Goal: Transaction & Acquisition: Download file/media

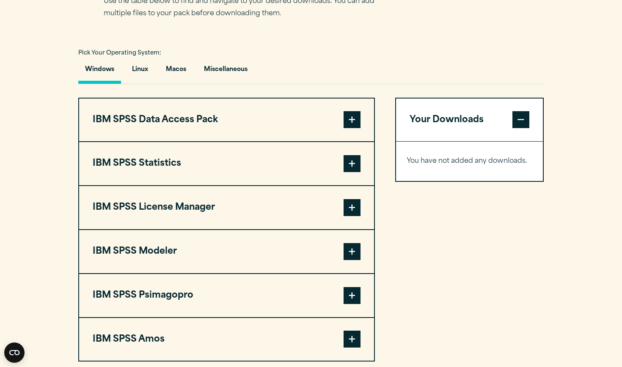
scroll to position [599, 0]
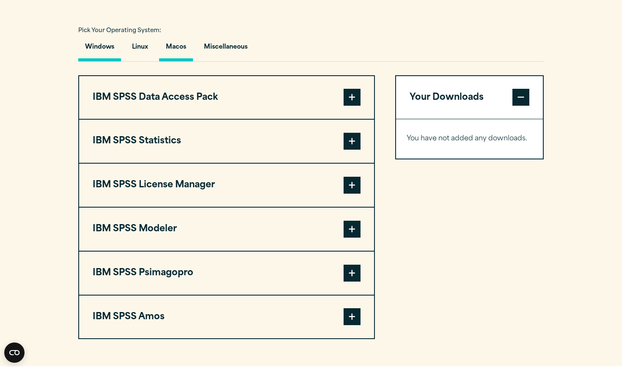
click at [172, 61] on button "Macos" at bounding box center [176, 49] width 34 height 24
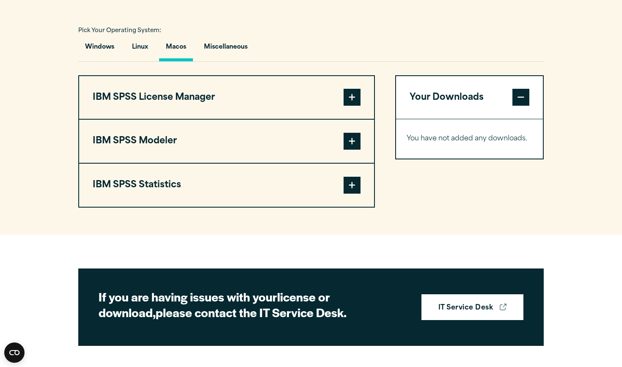
click at [345, 194] on span at bounding box center [351, 185] width 17 height 17
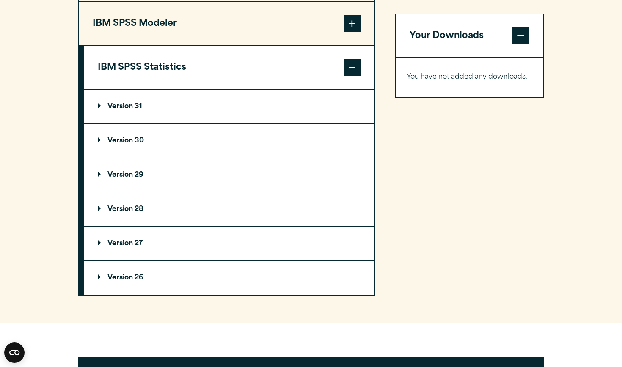
scroll to position [716, 0]
click at [257, 124] on summary "Version 31" at bounding box center [229, 107] width 290 height 34
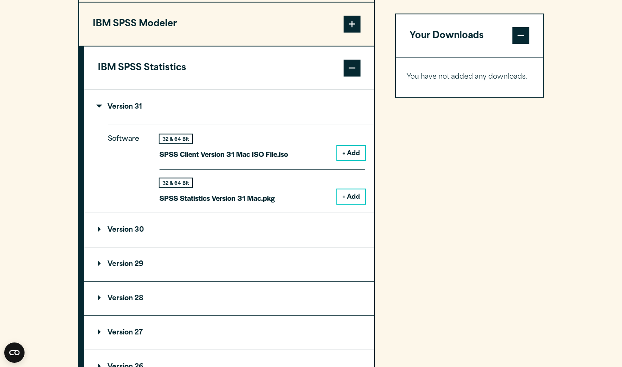
click at [362, 204] on button "+ Add" at bounding box center [351, 196] width 28 height 14
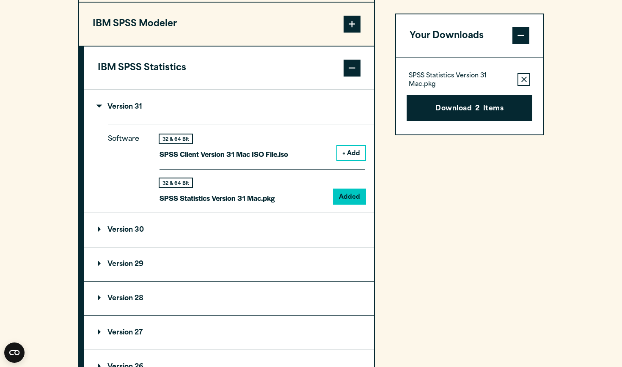
click at [523, 77] on icon "button" at bounding box center [523, 80] width 5 height 6
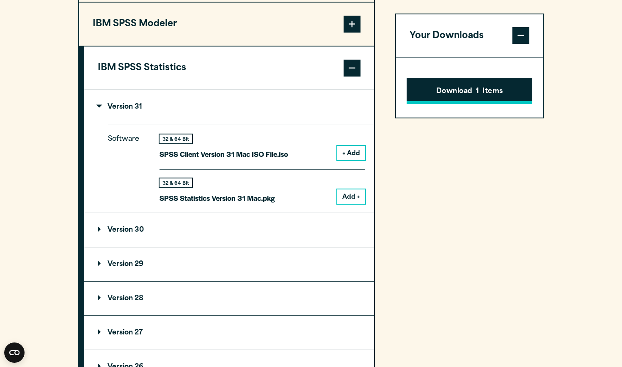
click at [503, 93] on button "Download 1 Items" at bounding box center [469, 91] width 126 height 26
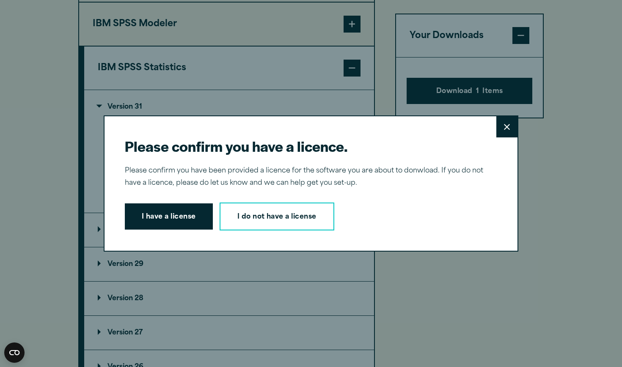
click at [502, 120] on button "Close" at bounding box center [506, 126] width 21 height 21
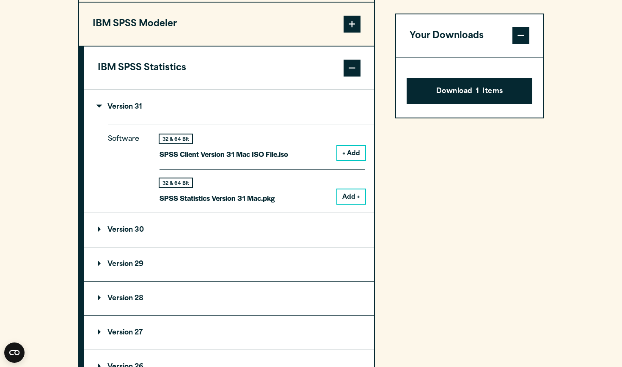
click at [517, 37] on span at bounding box center [520, 35] width 17 height 17
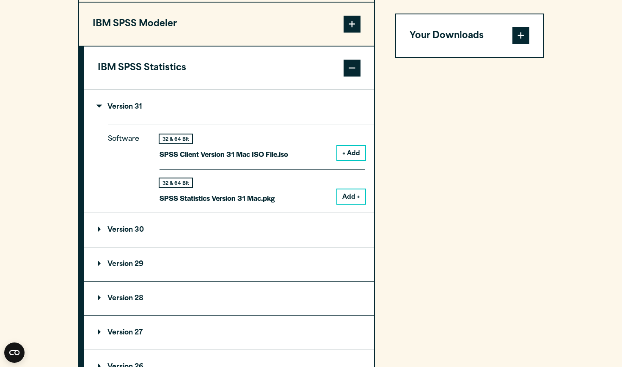
click at [517, 37] on span at bounding box center [520, 35] width 17 height 17
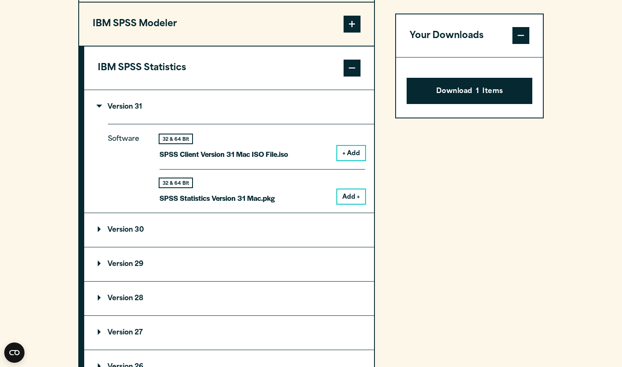
click at [525, 34] on span at bounding box center [520, 35] width 17 height 17
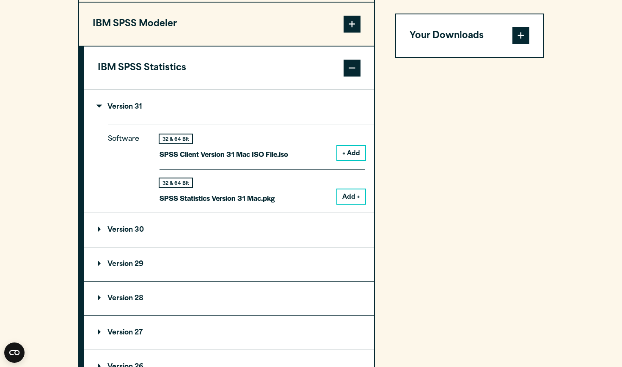
click at [525, 34] on span at bounding box center [520, 35] width 17 height 17
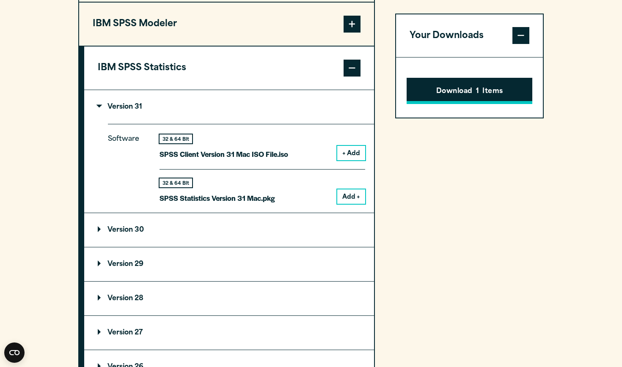
click at [496, 92] on button "Download 1 Items" at bounding box center [469, 91] width 126 height 26
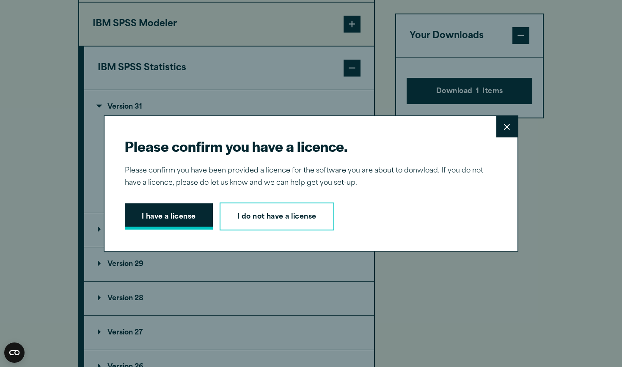
click at [189, 221] on button "I have a license" at bounding box center [169, 216] width 88 height 26
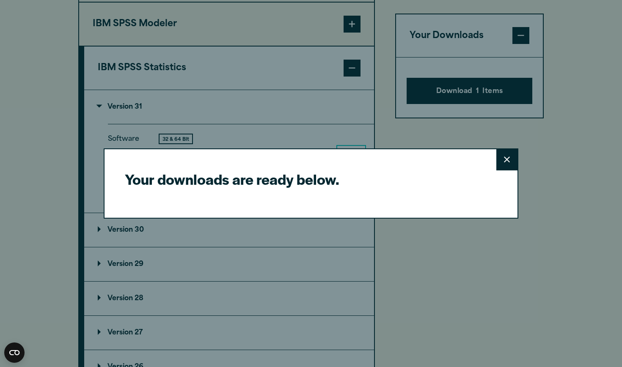
click at [508, 155] on button "Close" at bounding box center [506, 159] width 21 height 21
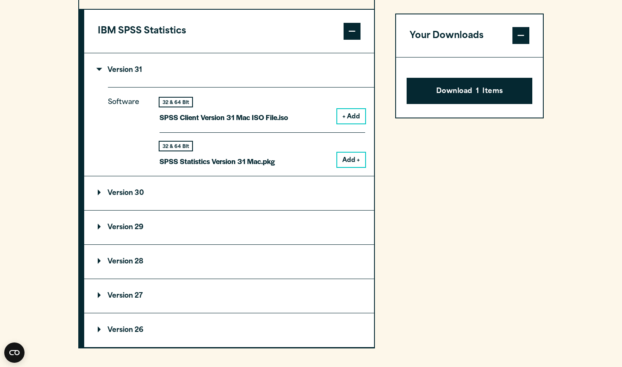
scroll to position [681, 0]
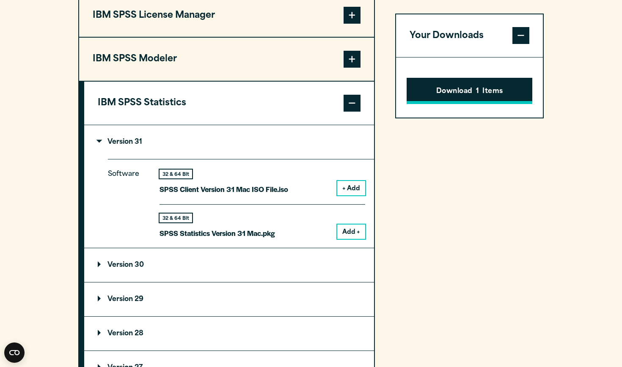
click at [509, 95] on button "Download 1 Items" at bounding box center [469, 91] width 126 height 26
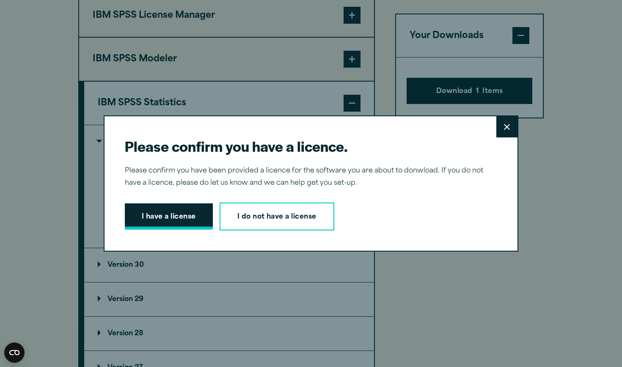
click at [189, 218] on button "I have a license" at bounding box center [169, 216] width 88 height 26
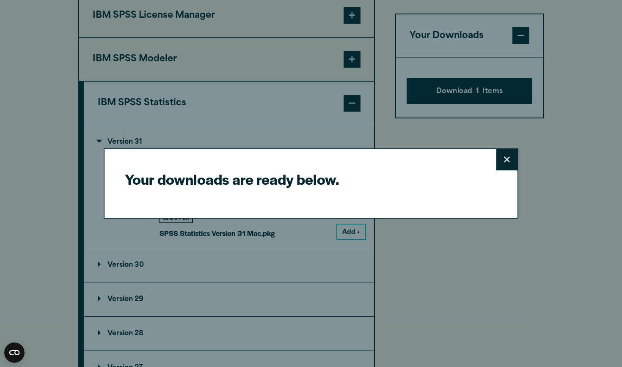
click at [502, 158] on button "Close" at bounding box center [506, 159] width 21 height 21
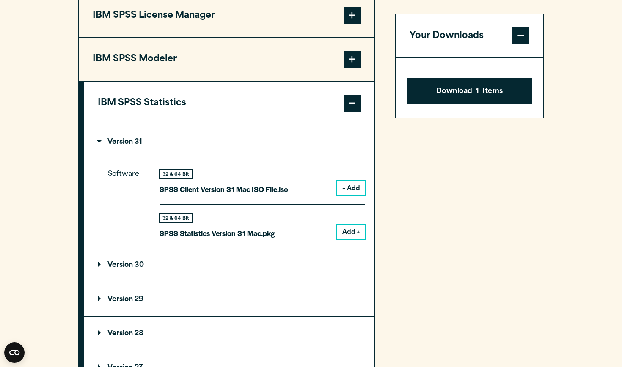
click at [347, 239] on button "Add +" at bounding box center [351, 232] width 28 height 14
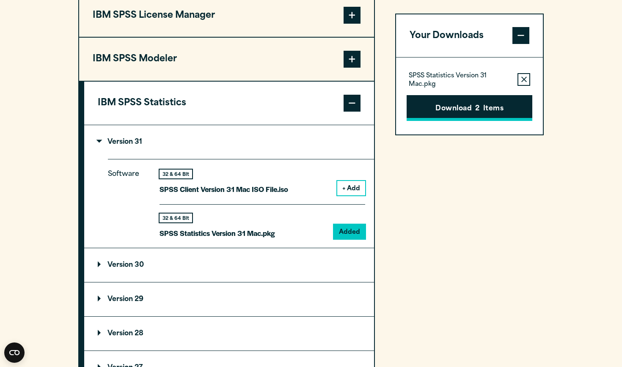
click at [495, 112] on button "Download 2 Items" at bounding box center [469, 108] width 126 height 26
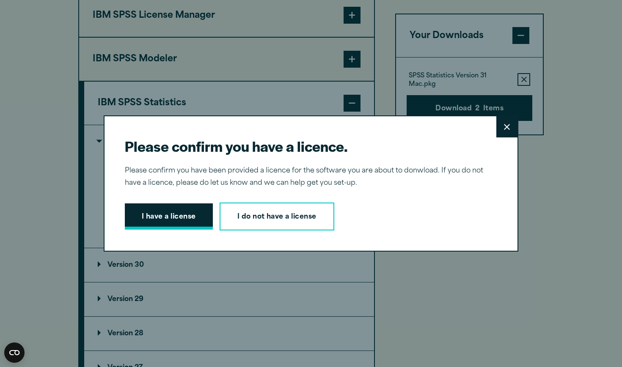
click at [193, 219] on button "I have a license" at bounding box center [169, 216] width 88 height 26
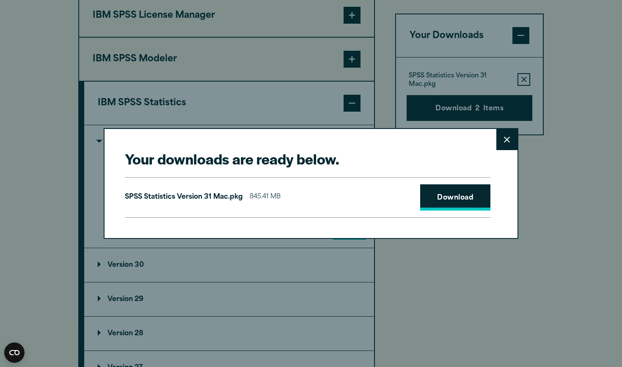
click at [456, 191] on link "Download" at bounding box center [455, 197] width 70 height 26
click at [512, 132] on button "Close" at bounding box center [506, 139] width 21 height 21
